Goal: Information Seeking & Learning: Find specific fact

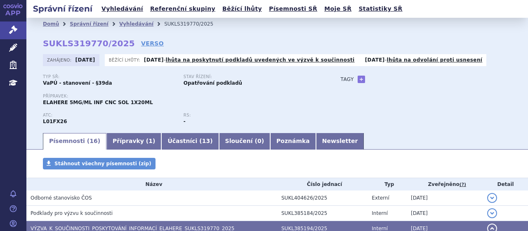
scroll to position [41, 0]
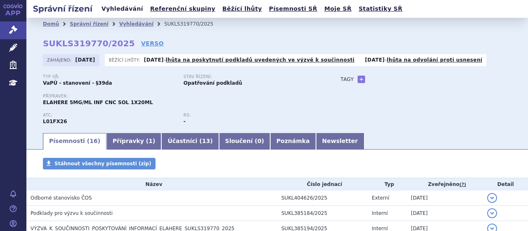
click at [117, 8] on link "Vyhledávání" at bounding box center [122, 8] width 47 height 11
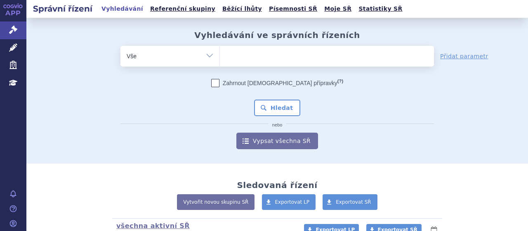
click at [263, 65] on span at bounding box center [327, 56] width 214 height 21
click at [220, 65] on select at bounding box center [220, 55] width 0 height 21
type input "ly"
click at [268, 65] on span "ly" at bounding box center [327, 56] width 214 height 21
click at [220, 65] on select "ly" at bounding box center [220, 55] width 0 height 21
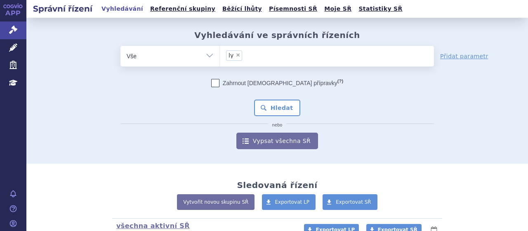
select select "ly"
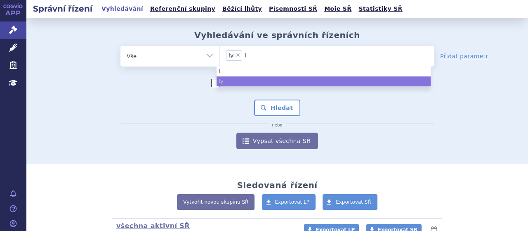
type input "ly"
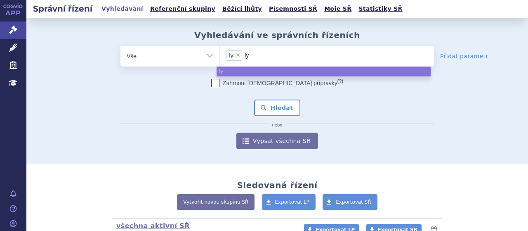
type input "l"
type input "ly"
select select
type input "l"
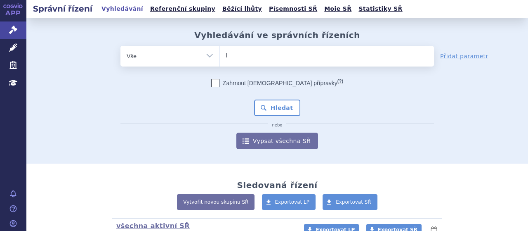
type input "ly"
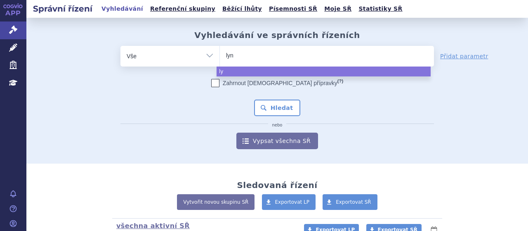
type input "lynp"
type input "lynpar"
type input "lynparza"
select select "lynparza"
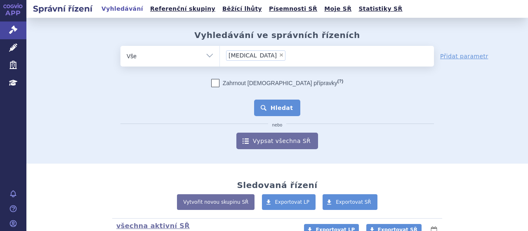
click at [276, 113] on button "Hledat" at bounding box center [277, 107] width 47 height 17
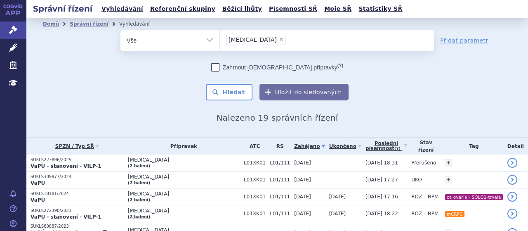
click at [51, 176] on p "SUKLS309877/2024" at bounding box center [77, 177] width 93 height 6
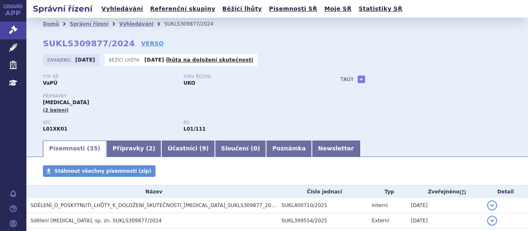
scroll to position [110, 0]
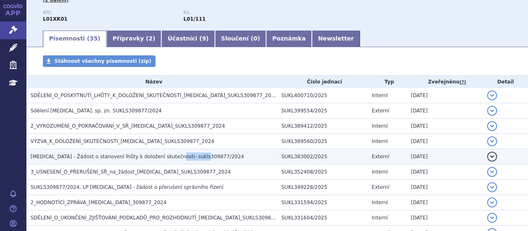
click at [180, 154] on span "LYNPARZA - Žádost o stanovení lhůty k doložení skutečnosti- sukls309877/2024" at bounding box center [137, 156] width 213 height 6
click at [152, 149] on td "LYNPARZA - Žádost o stanovení lhůty k doložení skutečnosti- sukls309877/2024" at bounding box center [151, 156] width 251 height 15
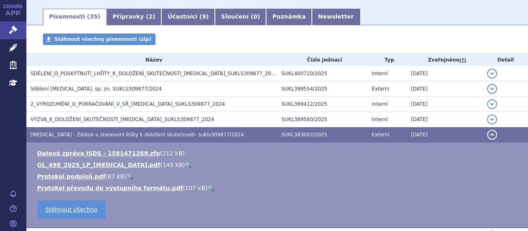
scroll to position [143, 0]
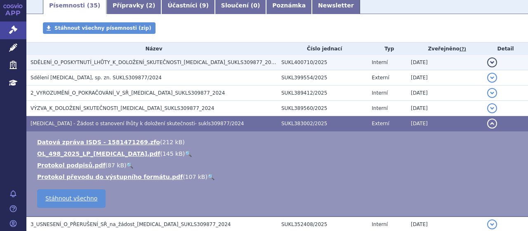
click at [119, 65] on span "SDĚLENÍ_O_POSKYTNUTÍ_LHŮTY_K_DOLOŽENÍ_SKUTEČNOSTI_LYNPARZA_SUKLS309877_2024" at bounding box center [154, 62] width 247 height 6
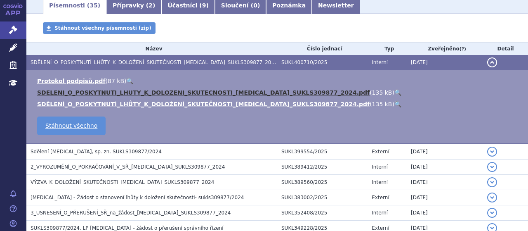
click at [156, 94] on link "SDELENI_O_POSKYTNUTI_LHUTY_K_DOLOZENI_SKUTECNOSTI_LYNPARZA_SUKLS309877_2024.pdf" at bounding box center [203, 92] width 333 height 7
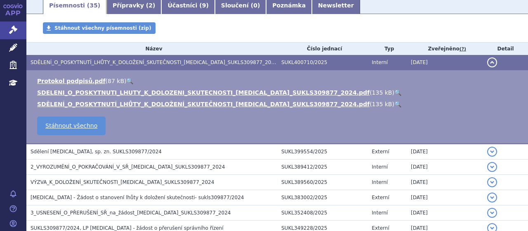
click at [241, 77] on li "Protokol podpisů.pdf ( 87 kB ) 🔍" at bounding box center [278, 81] width 483 height 8
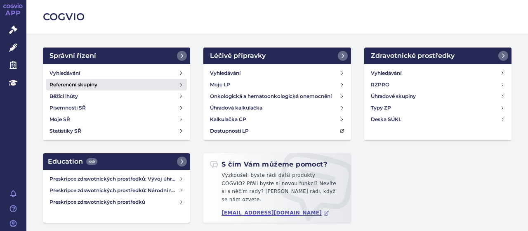
click at [68, 79] on link "Referenční skupiny" at bounding box center [116, 85] width 141 height 12
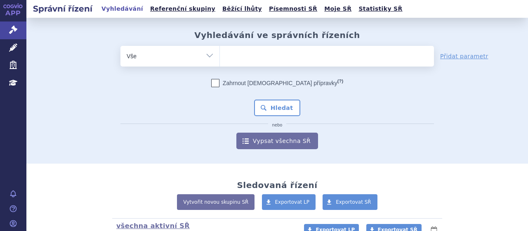
click at [269, 66] on span at bounding box center [327, 56] width 214 height 21
click at [220, 66] on select at bounding box center [220, 55] width 0 height 21
type input "ly"
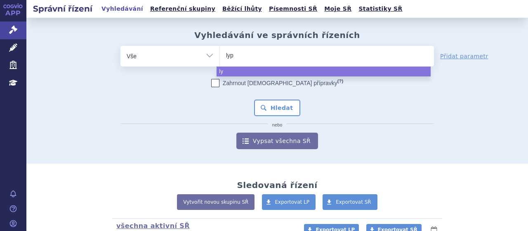
type input "lypa"
type input "lypar"
type input "lyparza"
type input "lyparz"
type input "lypar"
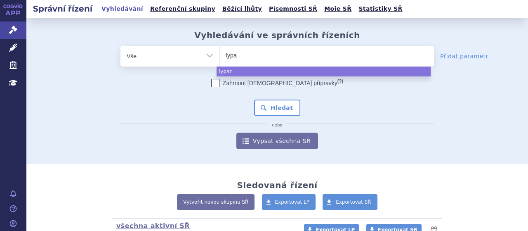
type input "lyp"
type input "ly"
type input "lyn"
type input "lynyp"
type input "lynypar"
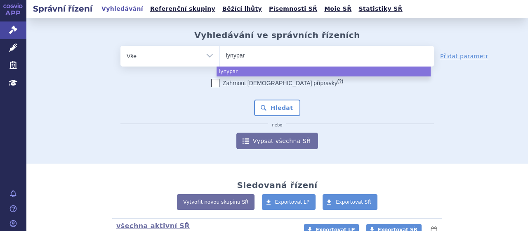
type input "lynypa"
type input "lynyp"
type input "lyn"
type input "lynp"
type input "lynpar"
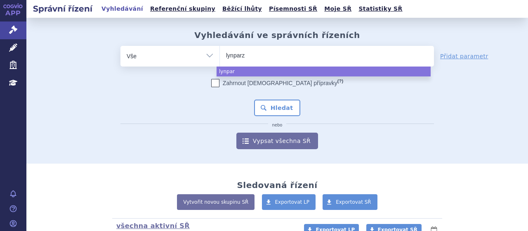
type input "lynparza"
type input "lynparz"
type input "ly"
type input "l"
type input "li"
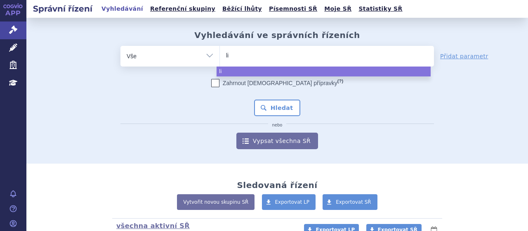
type input "lib"
type input "libta"
type input "libtayo"
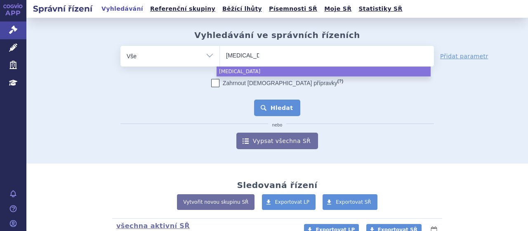
select select "libtayo"
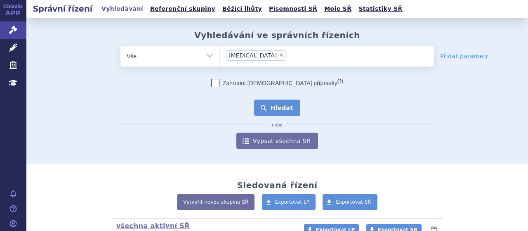
click at [277, 109] on button "Hledat" at bounding box center [277, 107] width 47 height 17
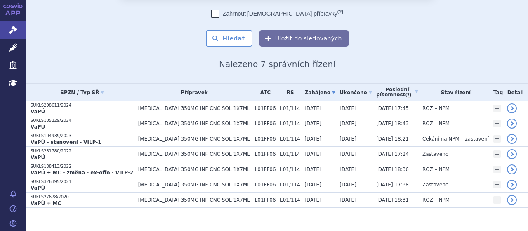
scroll to position [62, 0]
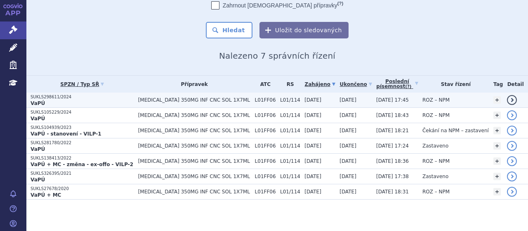
click at [56, 92] on td "SUKLS298611/2024 VaPÚ" at bounding box center [80, 99] width 108 height 15
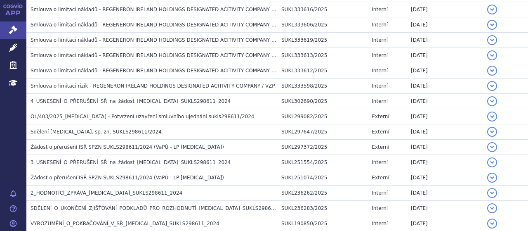
scroll to position [472, 0]
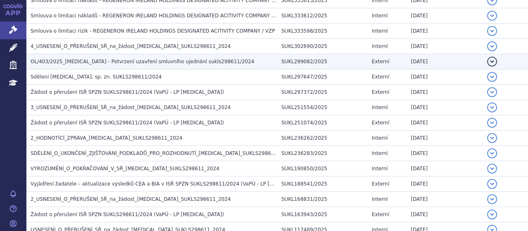
click at [113, 62] on h3 "OL/403/2025_[MEDICAL_DATA] - Potvrzení uzavření smluvního ujednání sukls298611/…" at bounding box center [154, 61] width 247 height 8
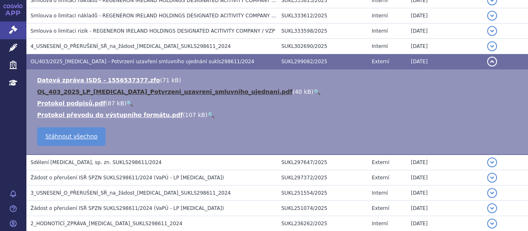
click at [119, 88] on link "OL_403_2025_LP_[MEDICAL_DATA]_Potvrzeni_uzavreni_smluvniho_ujednani.pdf" at bounding box center [164, 91] width 255 height 7
